Goal: Task Accomplishment & Management: Manage account settings

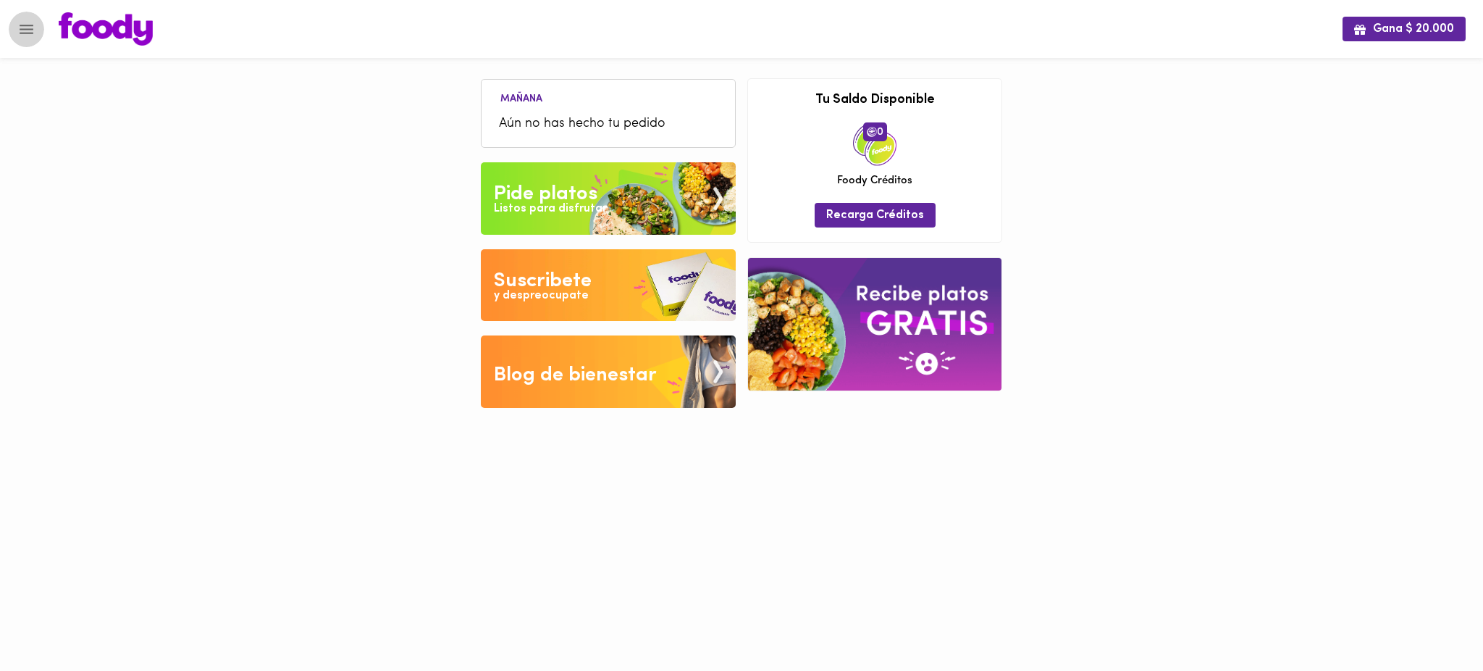
click at [20, 30] on icon "Menu" at bounding box center [26, 29] width 18 height 18
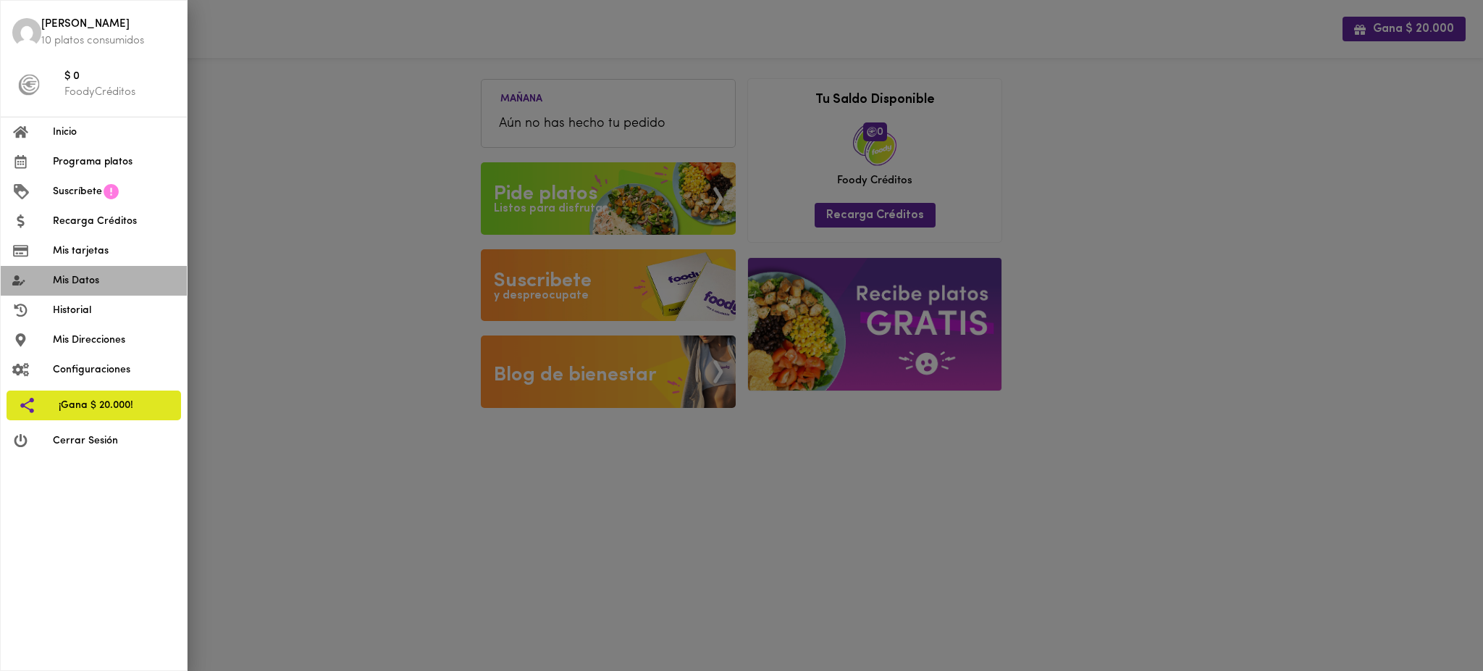
click at [111, 274] on span "Mis Datos" at bounding box center [114, 280] width 122 height 15
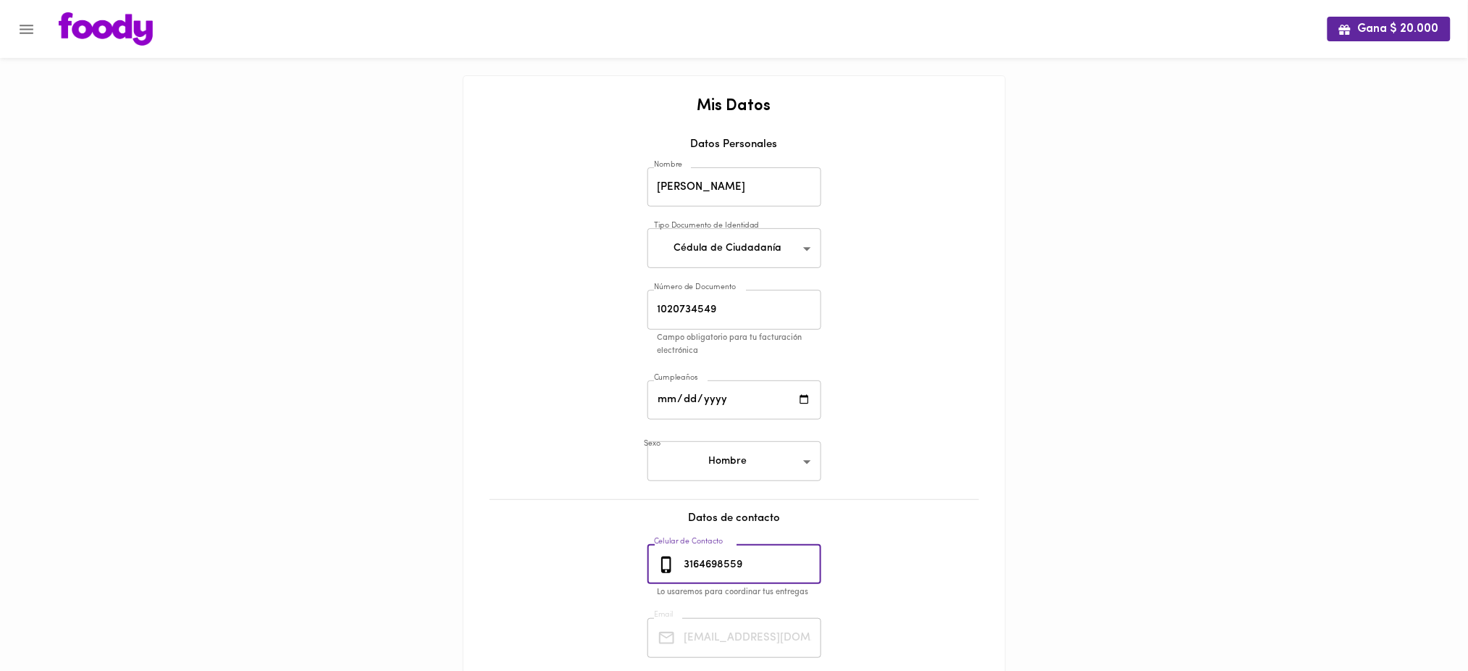
drag, startPoint x: 757, startPoint y: 567, endPoint x: 674, endPoint y: 566, distance: 82.6
click at [674, 566] on div "[PHONE_NUMBER] Celular de Contacto" at bounding box center [734, 565] width 174 height 40
click at [21, 31] on icon "Menu" at bounding box center [26, 29] width 18 height 18
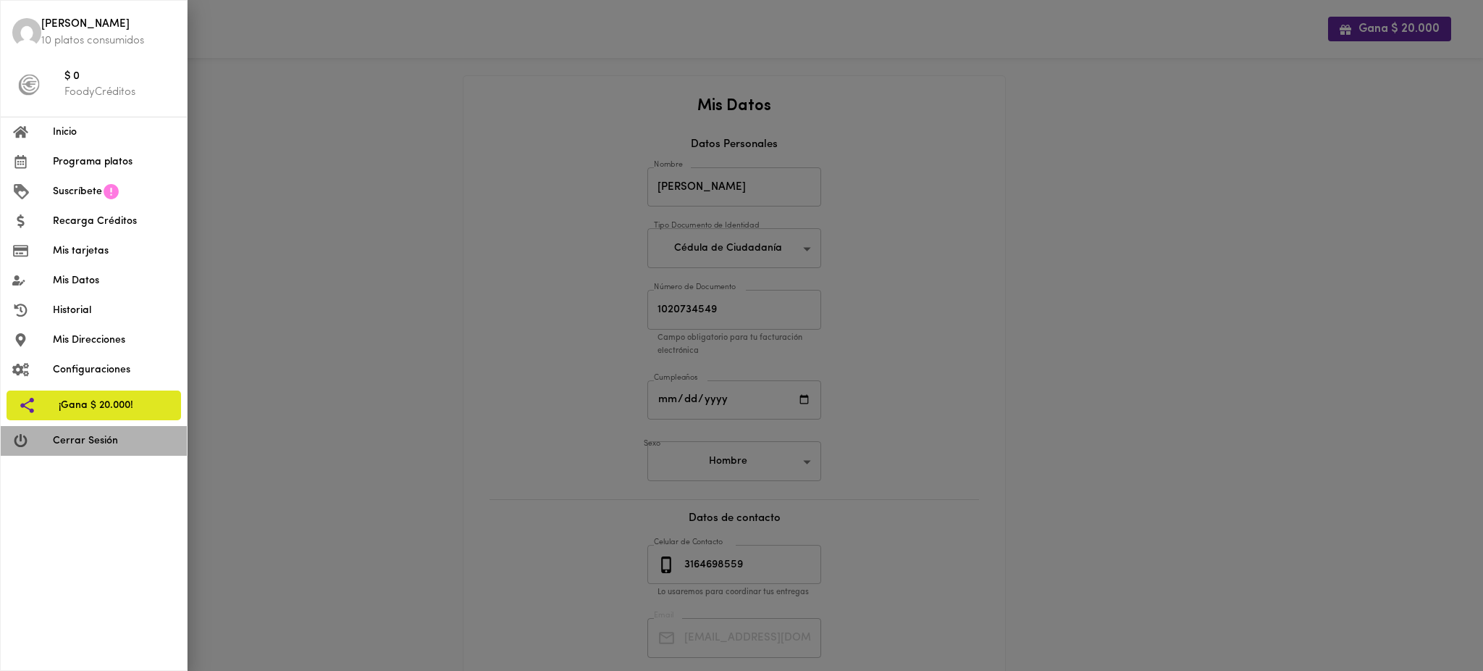
click at [87, 433] on span "Cerrar Sesión" at bounding box center [114, 440] width 122 height 15
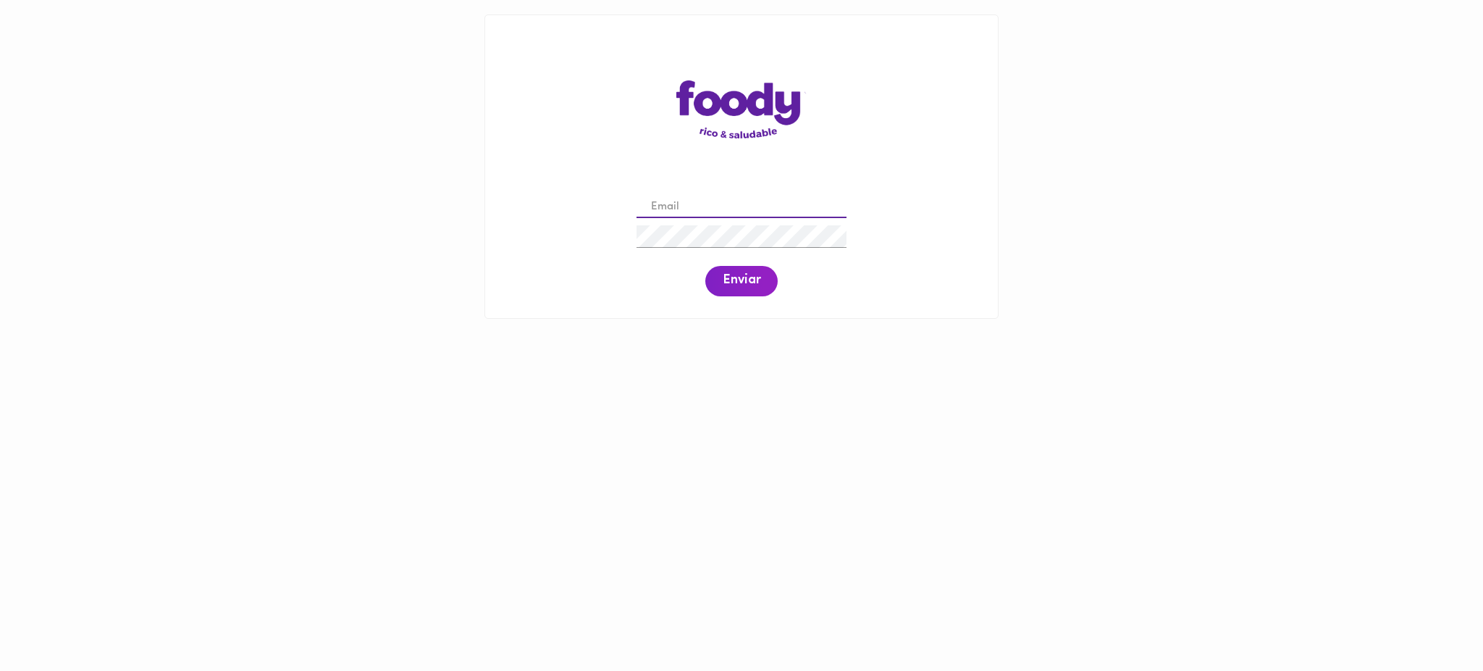
click at [784, 203] on input "email" at bounding box center [742, 207] width 210 height 22
paste input "gabriel@todoscomemos.com"
click at [746, 279] on span "Enviar" at bounding box center [742, 281] width 38 height 16
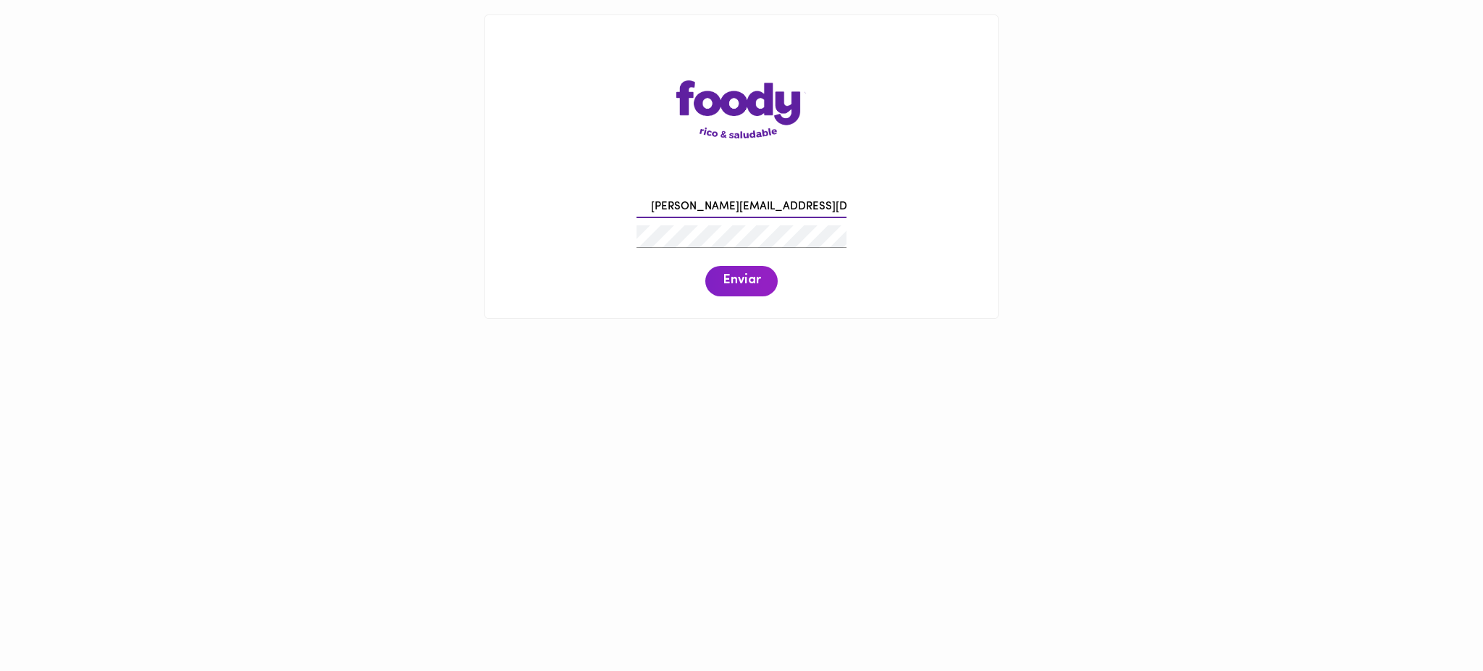
drag, startPoint x: 813, startPoint y: 213, endPoint x: 619, endPoint y: 219, distance: 193.4
click at [619, 219] on div "gabriel@todoscomemos.com Enviar" at bounding box center [742, 244] width 484 height 111
paste input "Harrilara06@gmail"
click at [735, 274] on span "Enviar" at bounding box center [742, 281] width 38 height 16
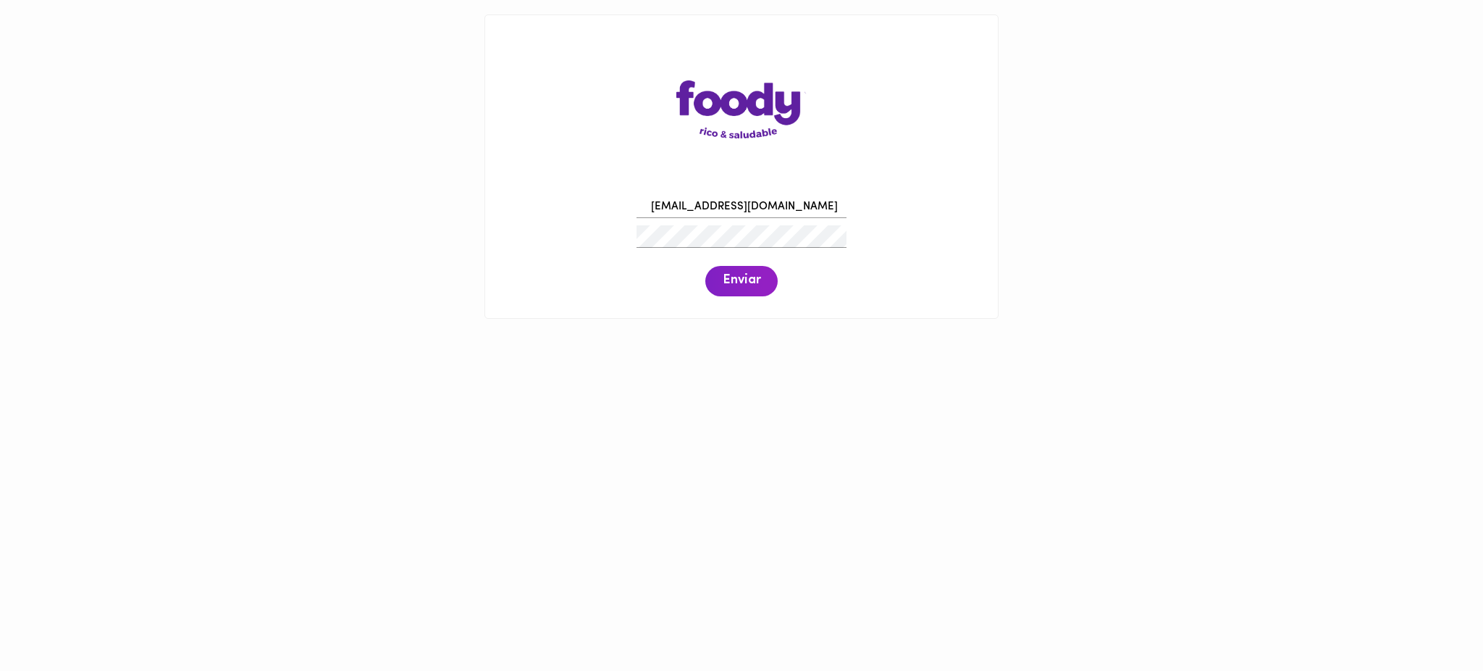
click at [735, 274] on span "Enviar" at bounding box center [742, 281] width 38 height 16
click at [660, 203] on input "Harrilara06@gmail.com" at bounding box center [742, 207] width 210 height 22
click at [750, 275] on span "Enviar" at bounding box center [742, 281] width 38 height 16
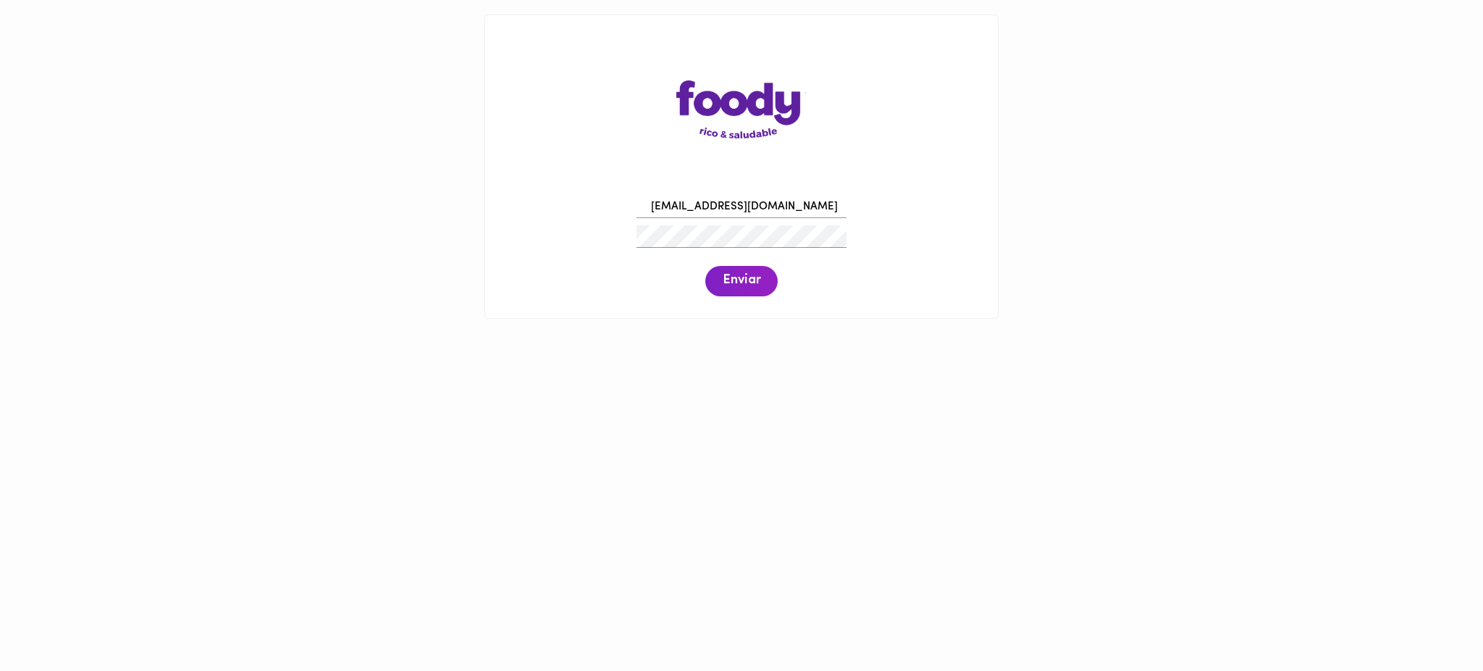
click at [750, 275] on span "Enviar" at bounding box center [742, 281] width 38 height 16
click at [591, 237] on div "harrilara06@gmail.com Enviar" at bounding box center [742, 244] width 484 height 111
click at [742, 288] on span "Enviar" at bounding box center [742, 281] width 38 height 16
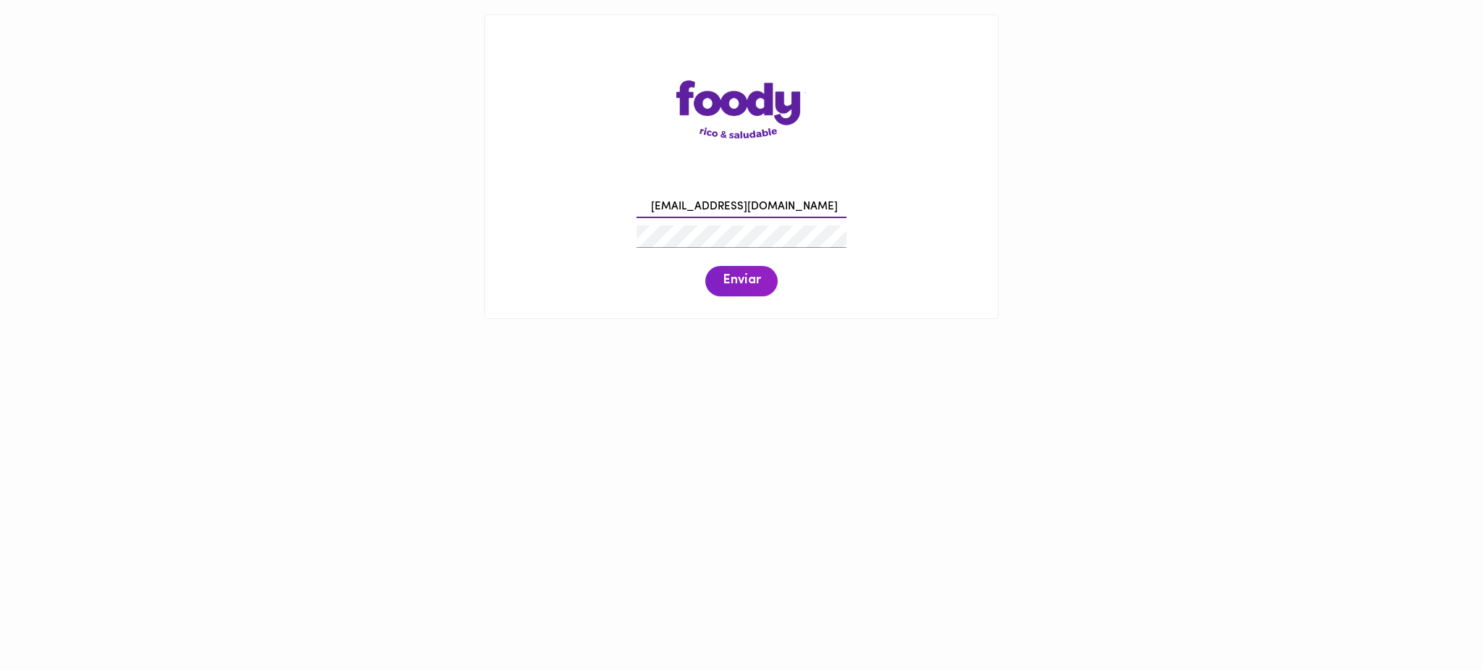
drag, startPoint x: 791, startPoint y: 204, endPoint x: 608, endPoint y: 204, distance: 182.5
click at [608, 204] on div "harrilara06@gmail.com Enviar" at bounding box center [742, 244] width 484 height 111
paste input "jhonathanandres2008@hot"
type input "jhonathanandres2008@hotmail.com"
click at [742, 278] on span "Enviar" at bounding box center [742, 281] width 38 height 16
